Goal: Transaction & Acquisition: Purchase product/service

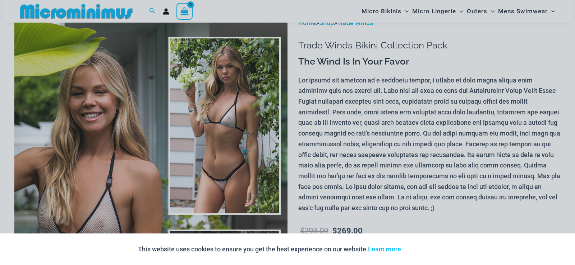
scroll to position [65, 0]
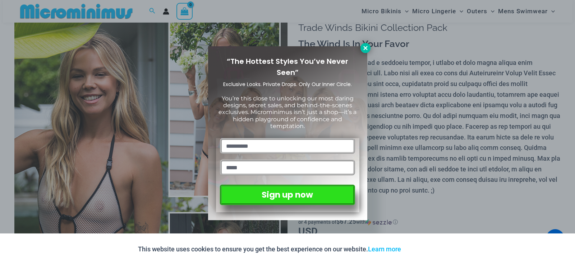
click at [365, 47] on icon at bounding box center [365, 48] width 6 height 6
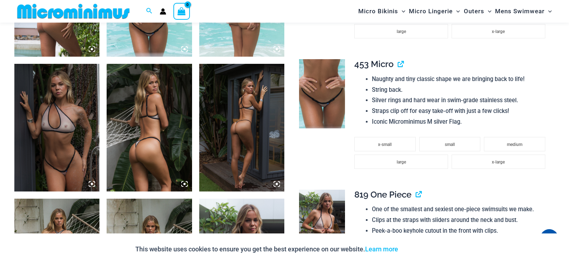
scroll to position [676, 0]
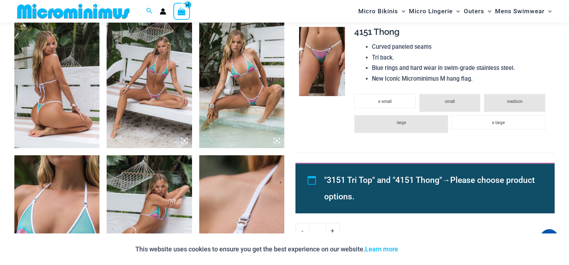
scroll to position [572, 0]
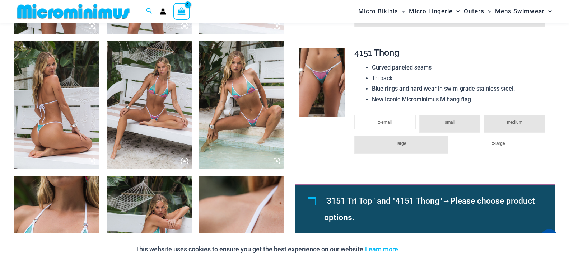
click at [319, 81] on img at bounding box center [322, 82] width 46 height 69
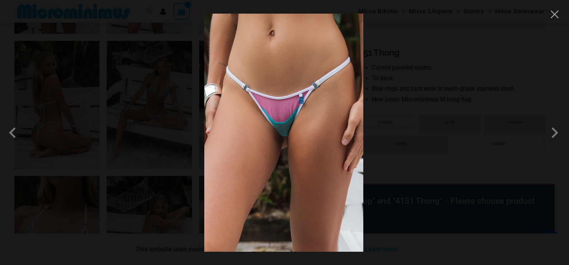
click at [293, 115] on img at bounding box center [283, 133] width 159 height 238
click at [273, 124] on img at bounding box center [283, 133] width 159 height 238
click at [274, 122] on img at bounding box center [283, 133] width 159 height 238
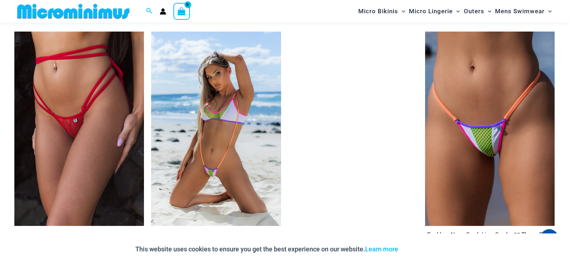
scroll to position [1823, 0]
